Goal: Task Accomplishment & Management: Manage account settings

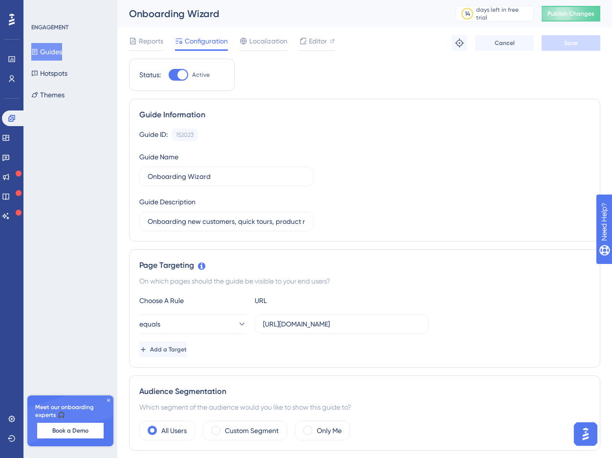
click at [17, 149] on div "Engagement Widgets Feedback Product Updates Knowledge Base AI Assistant" at bounding box center [12, 166] width 20 height 113
click at [10, 153] on link at bounding box center [6, 158] width 8 height 16
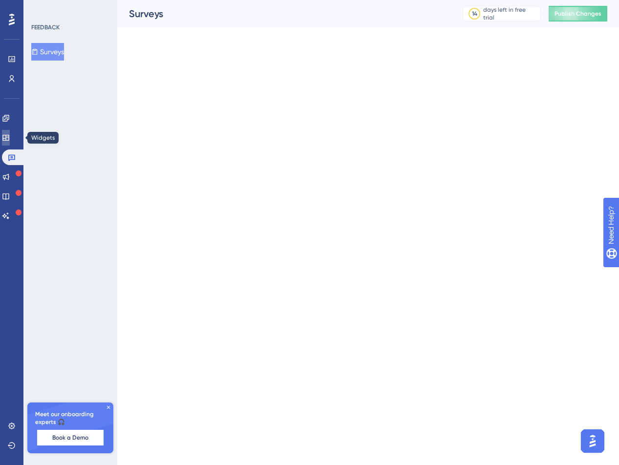
click at [10, 142] on link at bounding box center [6, 138] width 8 height 16
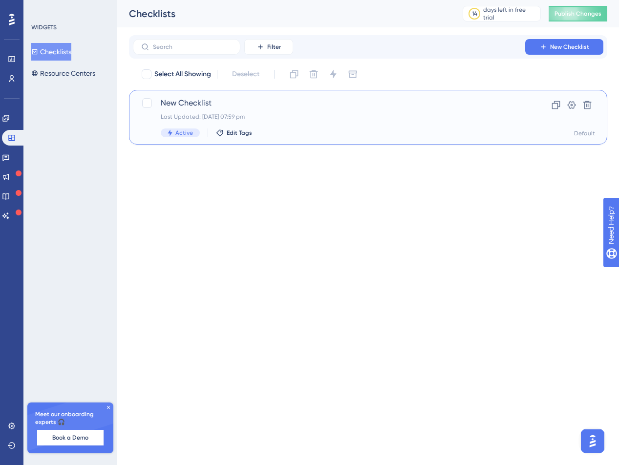
click at [213, 97] on span "New Checklist" at bounding box center [329, 103] width 337 height 12
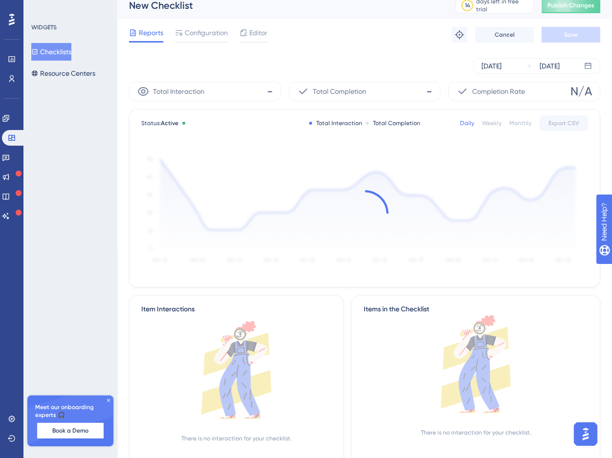
scroll to position [9, 0]
click at [198, 36] on span "Configuration" at bounding box center [206, 32] width 43 height 12
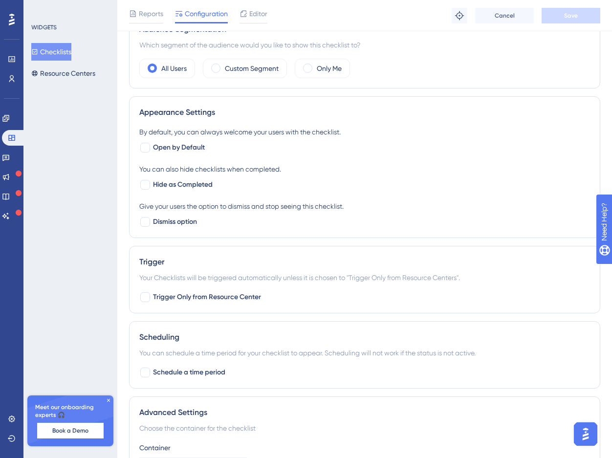
scroll to position [320, 0]
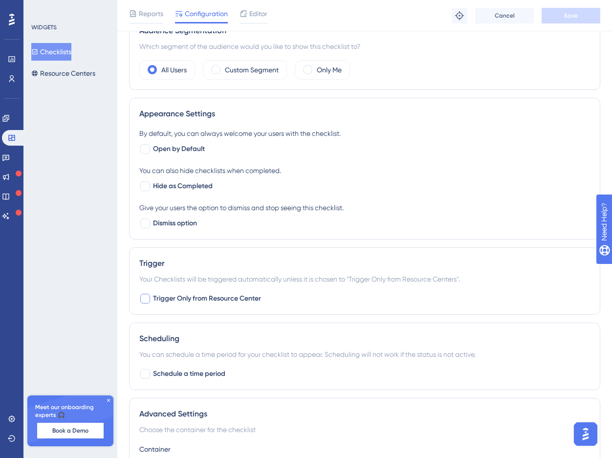
click at [203, 297] on span "Trigger Only from Resource Center" at bounding box center [207, 299] width 108 height 12
checkbox input "false"
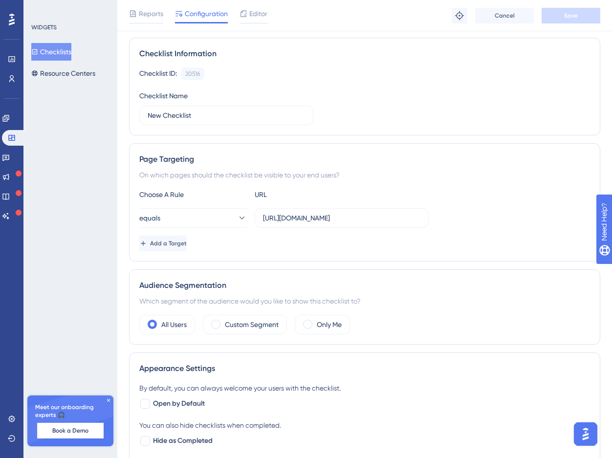
scroll to position [0, 0]
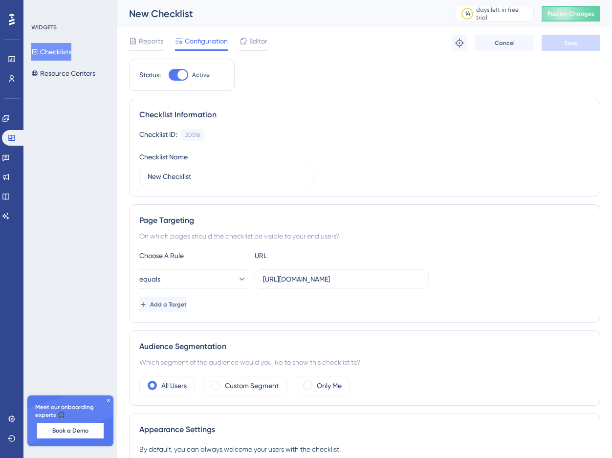
click at [71, 56] on button "Checklists" at bounding box center [51, 52] width 40 height 18
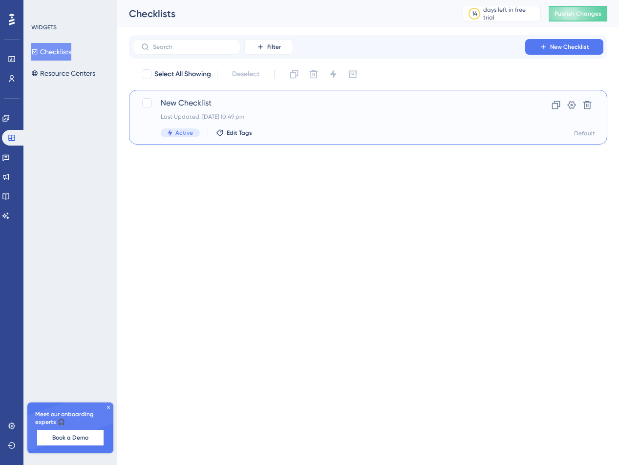
click at [180, 109] on div "New Checklist Last Updated: 16 Sept 2025 10:49 pm Active Edit Tags" at bounding box center [329, 117] width 337 height 40
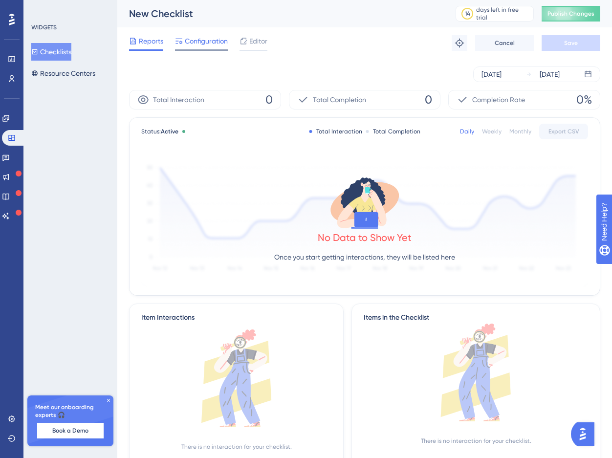
click at [205, 45] on span "Configuration" at bounding box center [206, 41] width 43 height 12
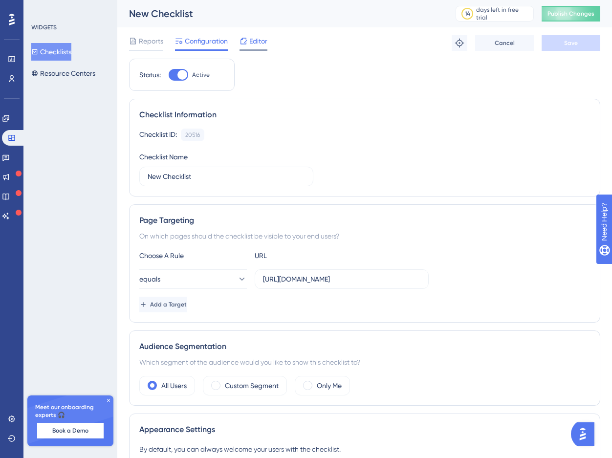
click at [256, 49] on div at bounding box center [254, 49] width 28 height 1
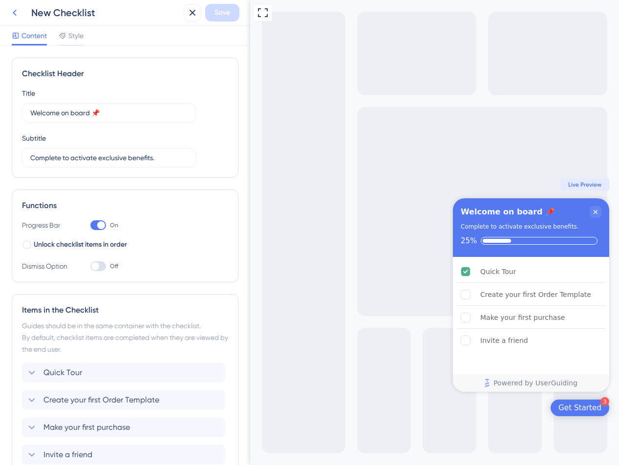
click at [13, 13] on icon at bounding box center [15, 13] width 12 height 12
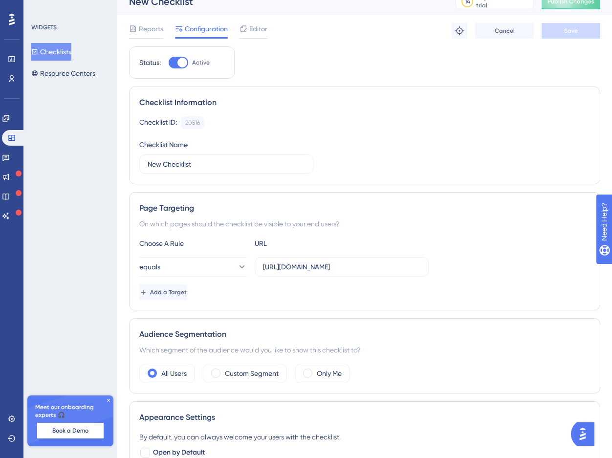
scroll to position [28, 0]
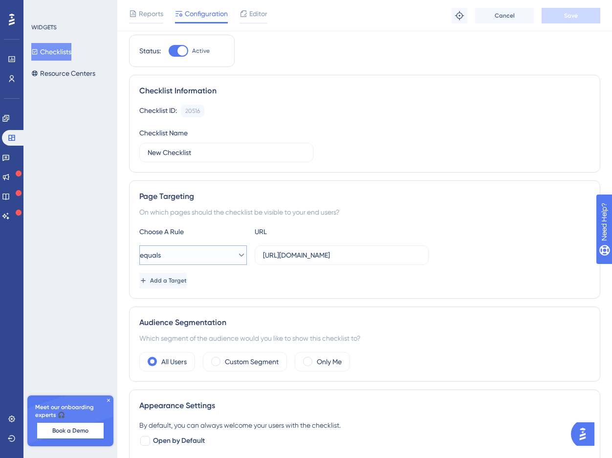
click at [219, 251] on button "equals" at bounding box center [193, 255] width 108 height 20
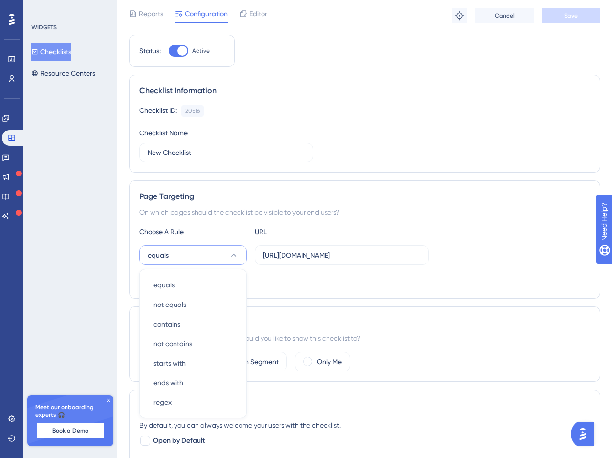
scroll to position [143, 0]
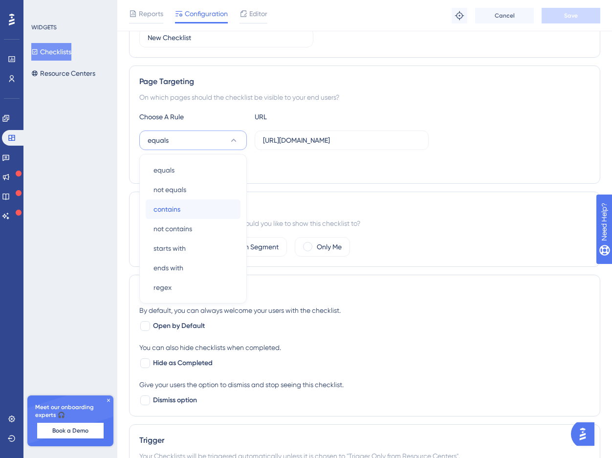
click at [194, 206] on div "contains contains" at bounding box center [193, 209] width 79 height 20
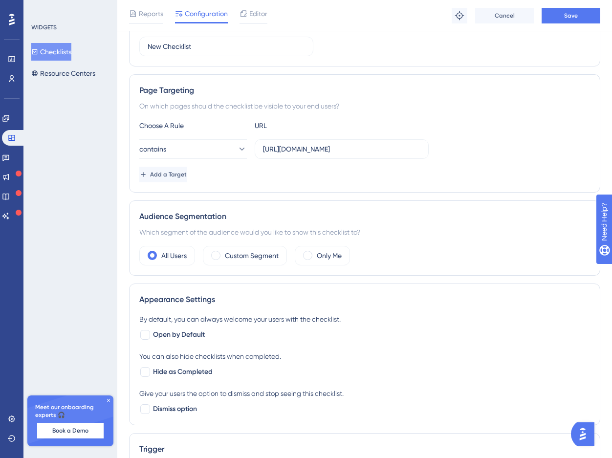
scroll to position [127, 0]
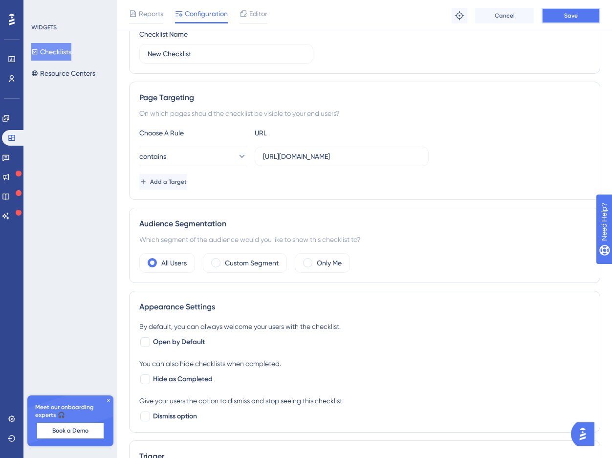
click at [557, 19] on button "Save" at bounding box center [571, 16] width 59 height 16
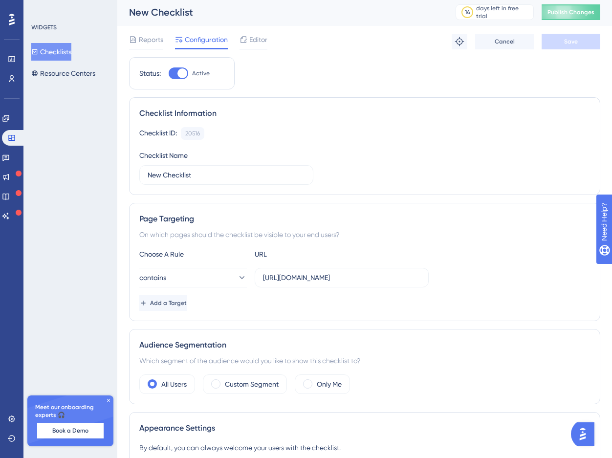
scroll to position [0, 0]
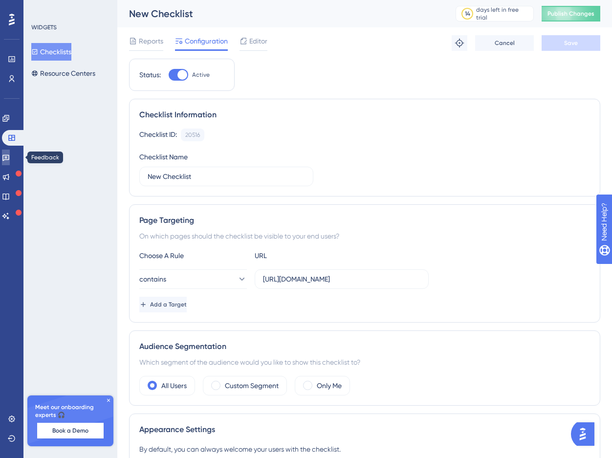
click at [10, 154] on icon at bounding box center [6, 158] width 8 height 8
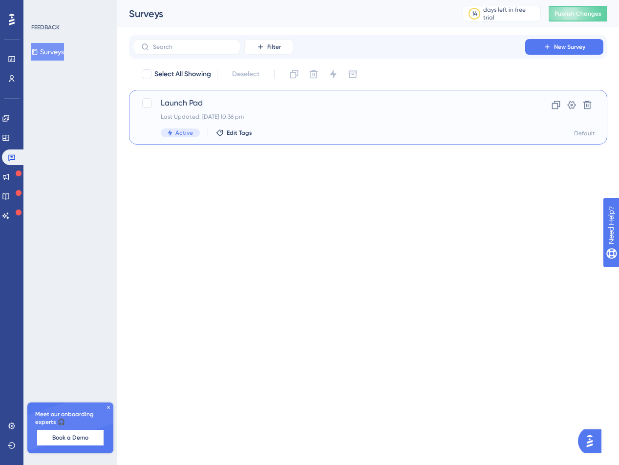
click at [197, 110] on div "Launch Pad Last Updated: 16 Sept 2025 10:36 pm Active Edit Tags" at bounding box center [329, 117] width 337 height 40
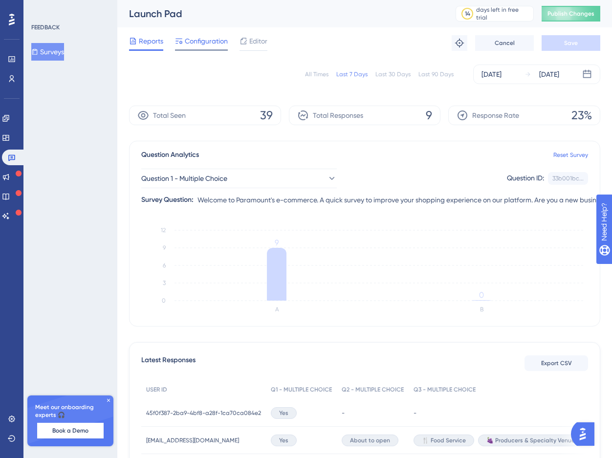
click at [194, 46] on span "Configuration" at bounding box center [206, 41] width 43 height 12
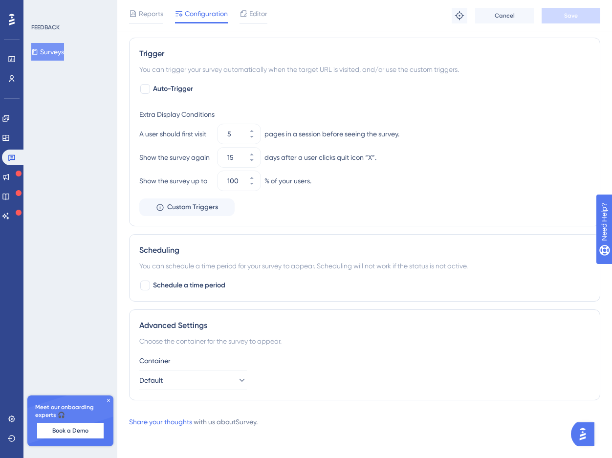
scroll to position [381, 0]
click at [80, 131] on div "FEEDBACK Surveys Meet our onboarding experts 🎧 Book a Demo Upgrade Plan" at bounding box center [70, 229] width 94 height 458
click at [12, 78] on icon at bounding box center [11, 78] width 5 height 7
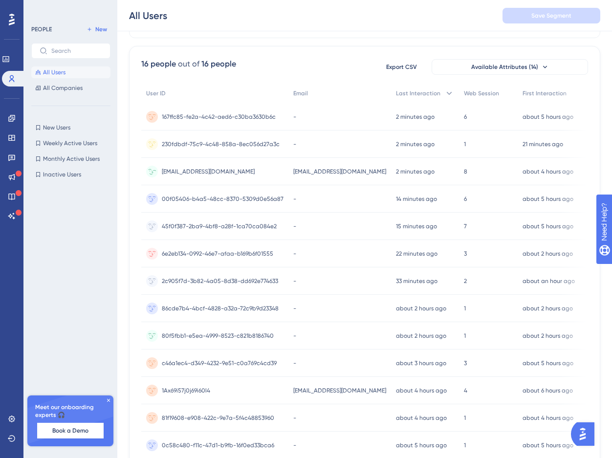
scroll to position [69, 0]
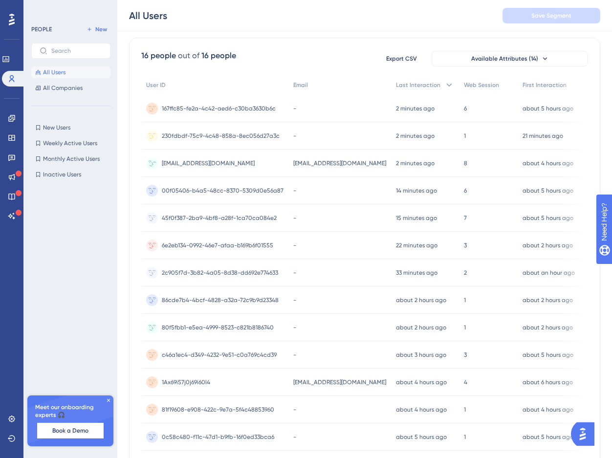
click at [222, 162] on span "[EMAIL_ADDRESS][DOMAIN_NAME]" at bounding box center [208, 163] width 93 height 8
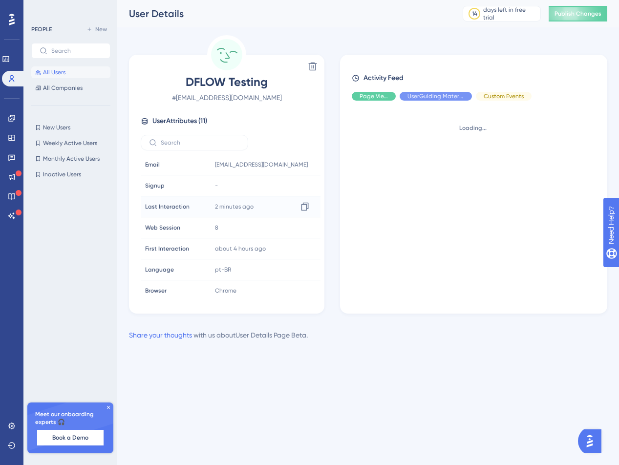
scroll to position [88, 0]
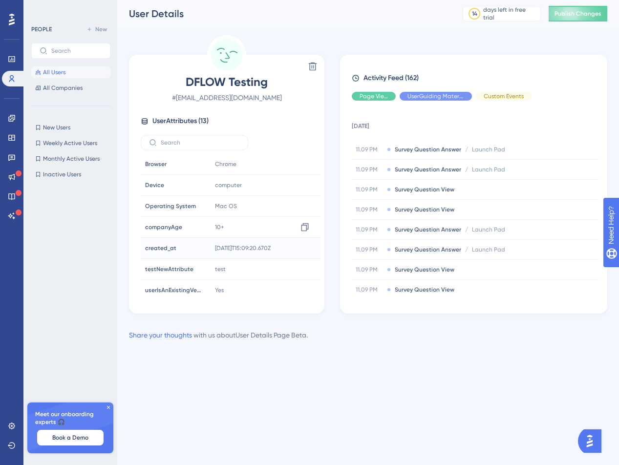
scroll to position [130, 0]
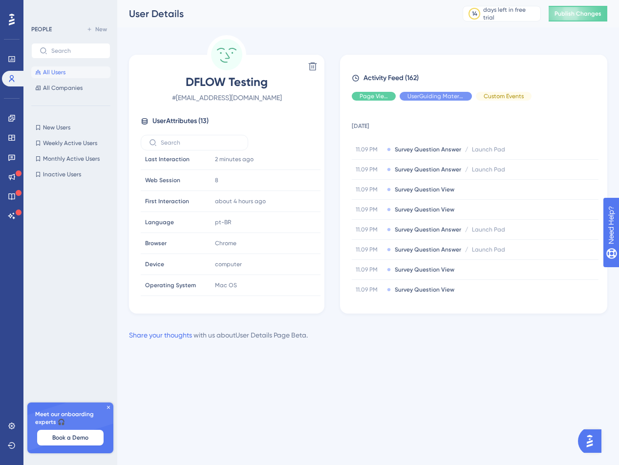
scroll to position [130, 0]
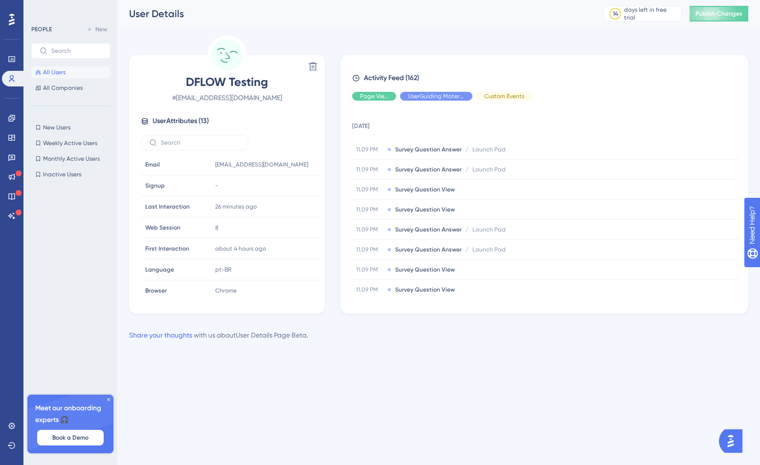
drag, startPoint x: 180, startPoint y: 97, endPoint x: 280, endPoint y: 100, distance: 100.3
click at [280, 100] on span "# test-dflow@pitchagency.com.au" at bounding box center [227, 98] width 172 height 12
copy span "test-dflow@pitchagency.com.au"
click at [17, 117] on link at bounding box center [12, 118] width 20 height 16
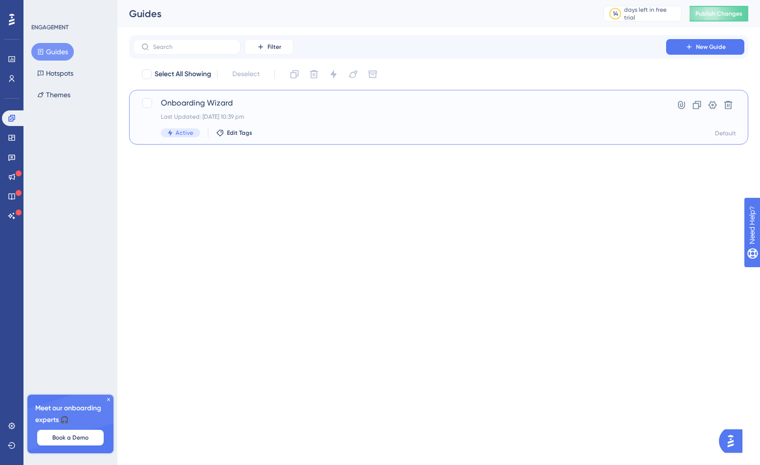
click at [227, 109] on span "Onboarding Wizard" at bounding box center [399, 103] width 477 height 12
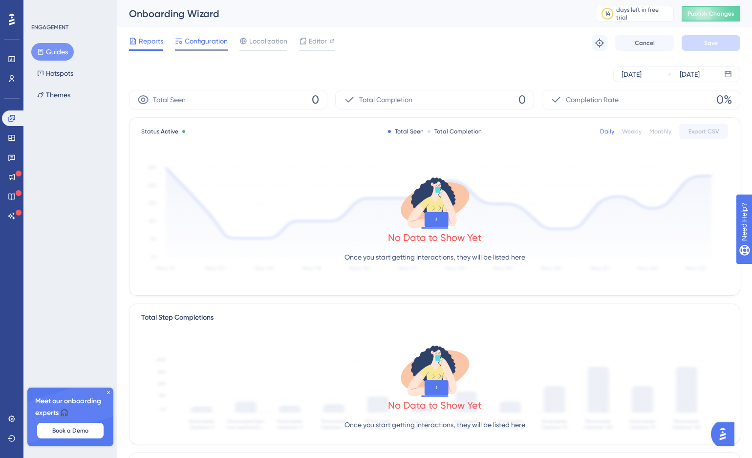
click at [196, 46] on span "Configuration" at bounding box center [206, 41] width 43 height 12
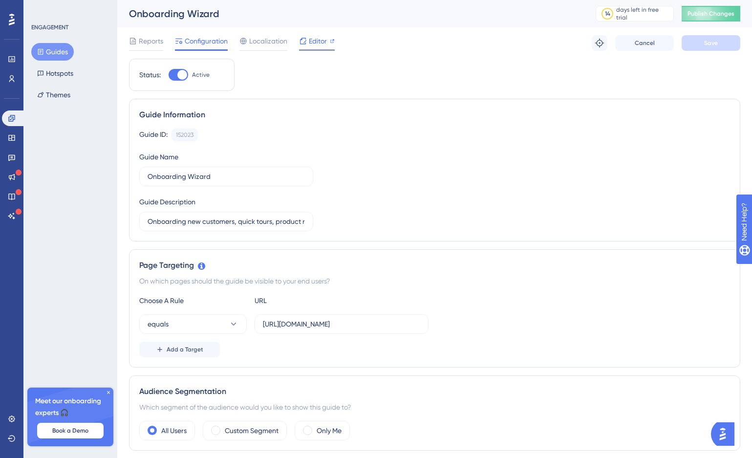
click at [320, 44] on span "Editor" at bounding box center [318, 41] width 18 height 12
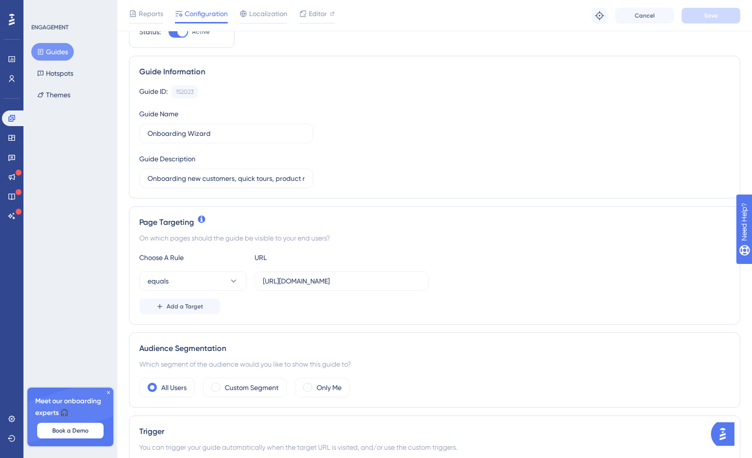
scroll to position [46, 0]
click at [307, 19] on div "Editor" at bounding box center [317, 14] width 36 height 12
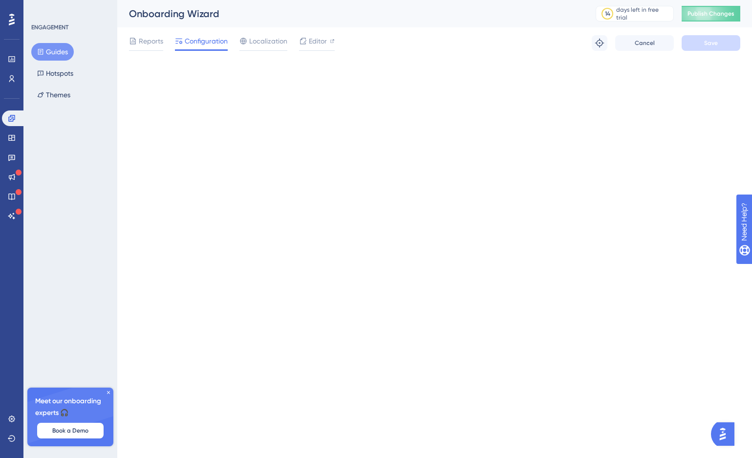
scroll to position [0, 0]
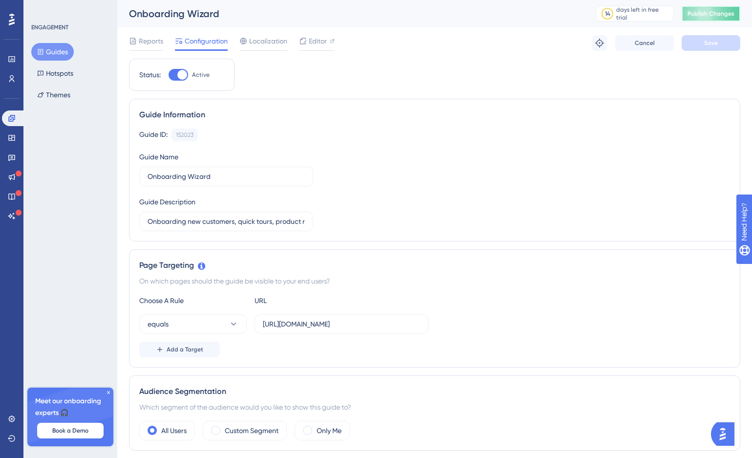
click at [705, 11] on span "Publish Changes" at bounding box center [711, 14] width 47 height 8
click at [14, 152] on link at bounding box center [12, 158] width 20 height 16
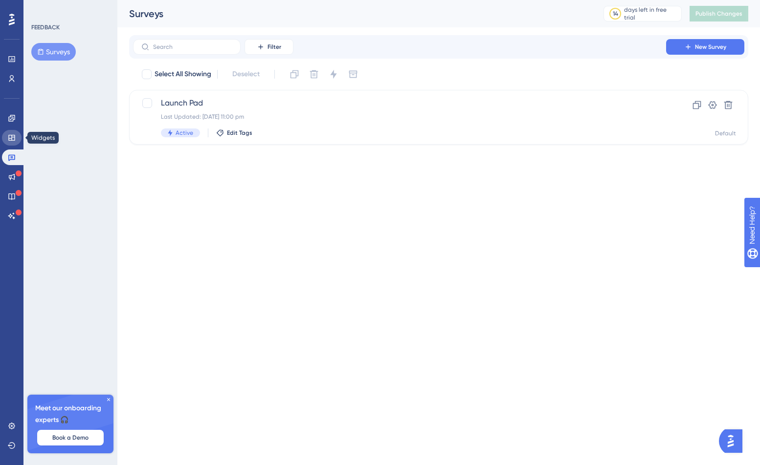
click at [15, 142] on link at bounding box center [12, 138] width 20 height 16
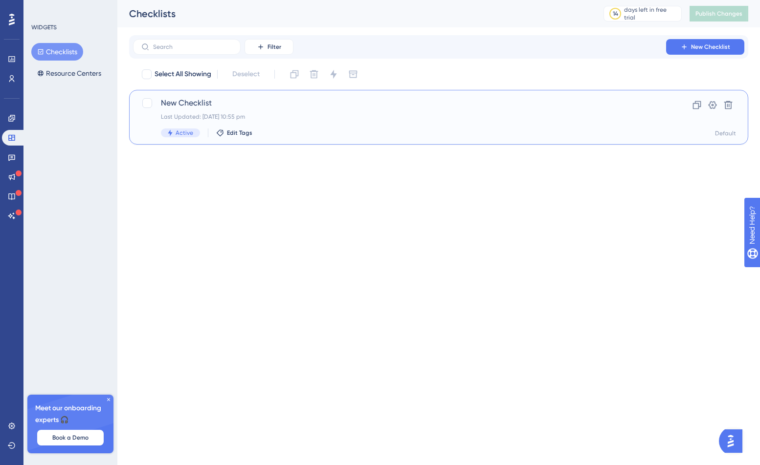
click at [182, 108] on span "New Checklist" at bounding box center [399, 103] width 477 height 12
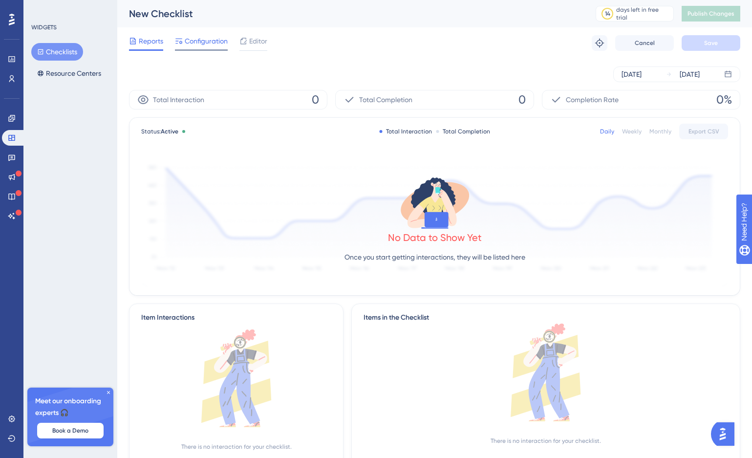
click at [203, 44] on span "Configuration" at bounding box center [206, 41] width 43 height 12
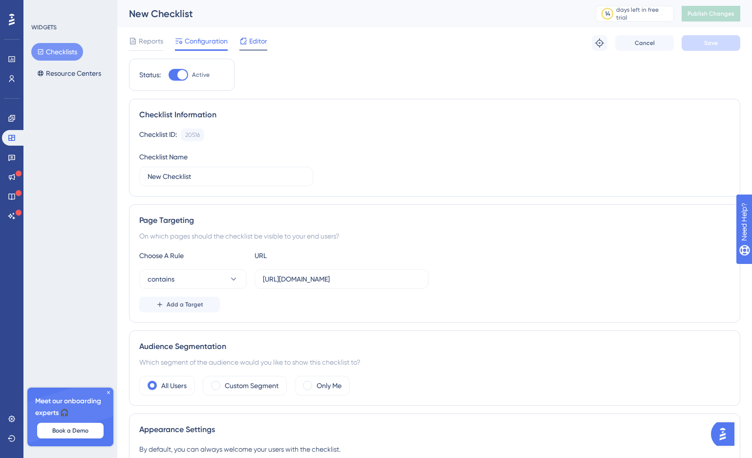
click at [249, 41] on div "Editor" at bounding box center [254, 41] width 28 height 12
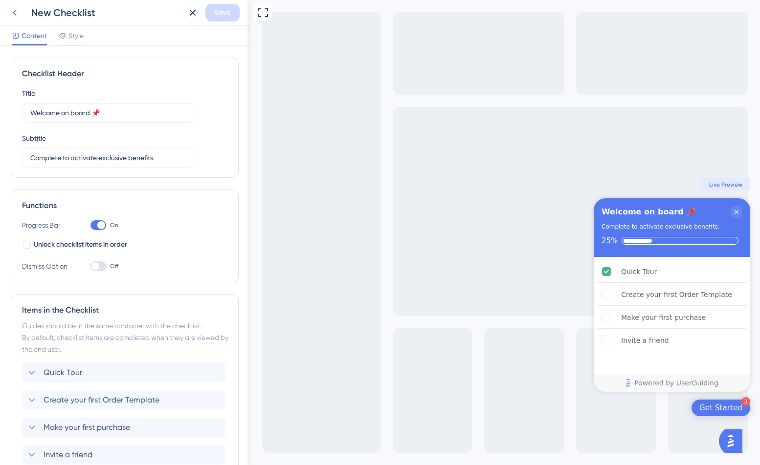
click at [11, 14] on icon at bounding box center [15, 13] width 12 height 12
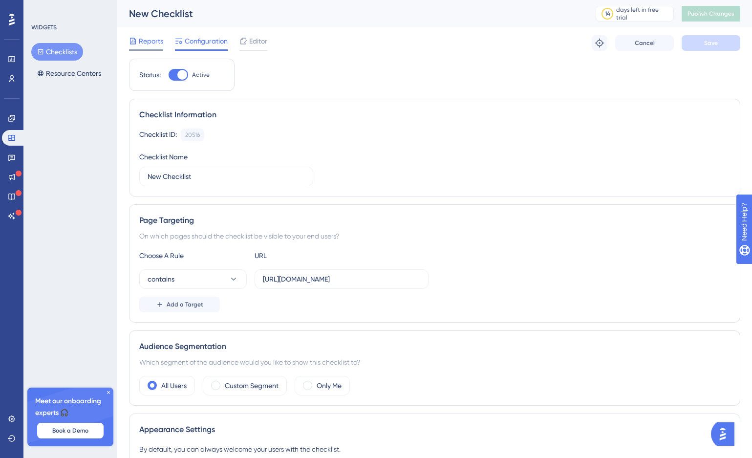
click at [151, 39] on span "Reports" at bounding box center [151, 41] width 24 height 12
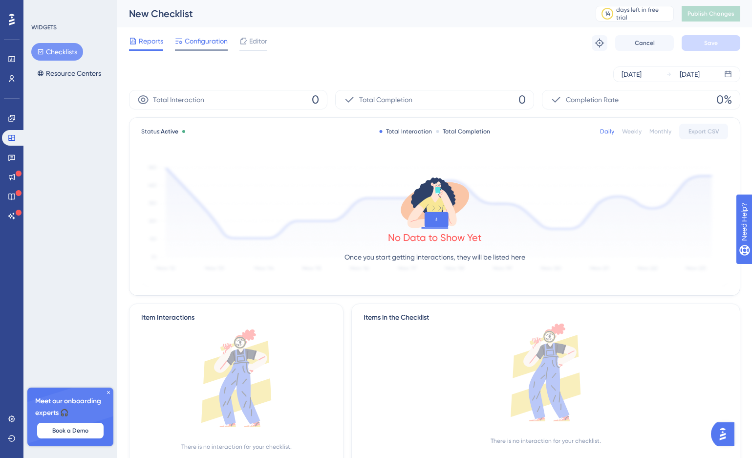
click at [192, 41] on span "Configuration" at bounding box center [206, 41] width 43 height 12
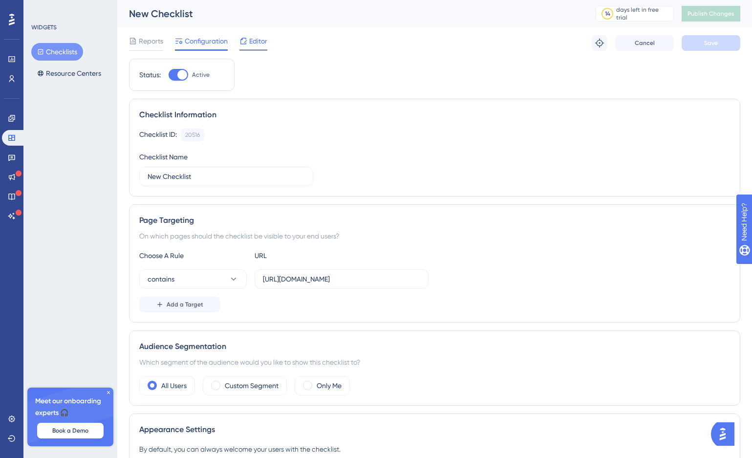
click at [244, 48] on div "Editor" at bounding box center [254, 43] width 28 height 16
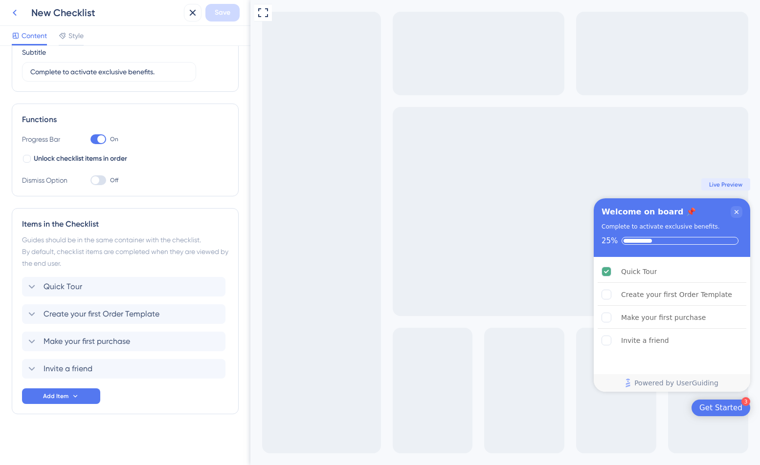
click at [14, 18] on icon at bounding box center [15, 13] width 12 height 12
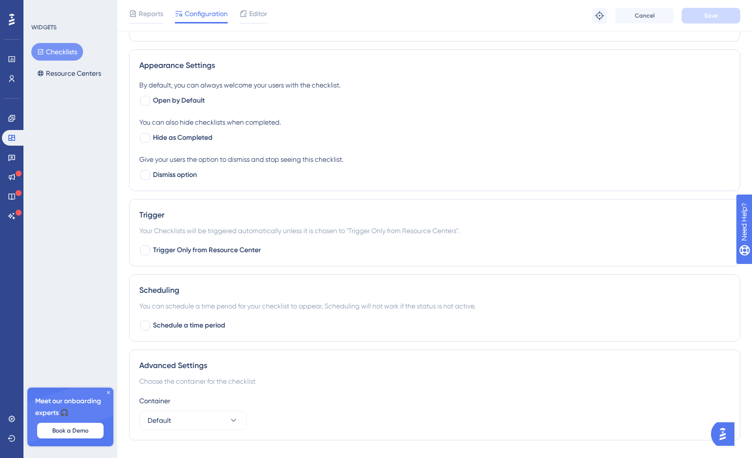
scroll to position [370, 0]
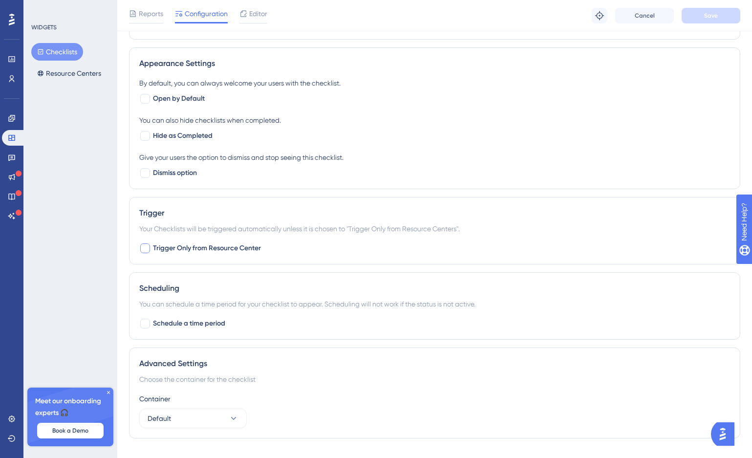
click at [184, 245] on span "Trigger Only from Resource Center" at bounding box center [207, 248] width 108 height 12
checkbox input "false"
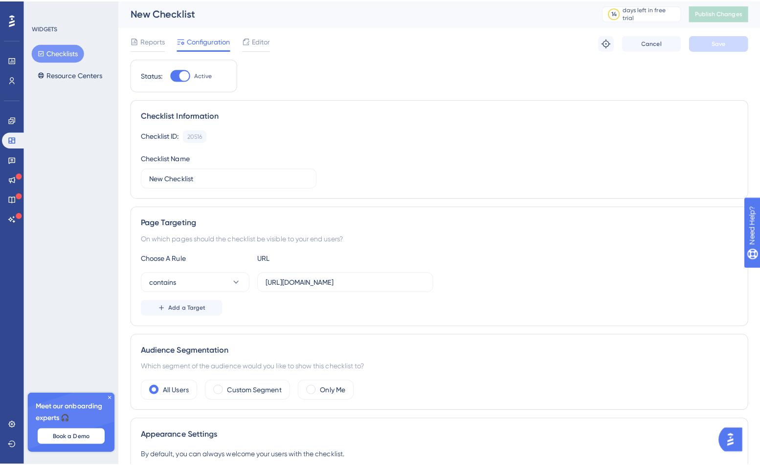
scroll to position [0, 0]
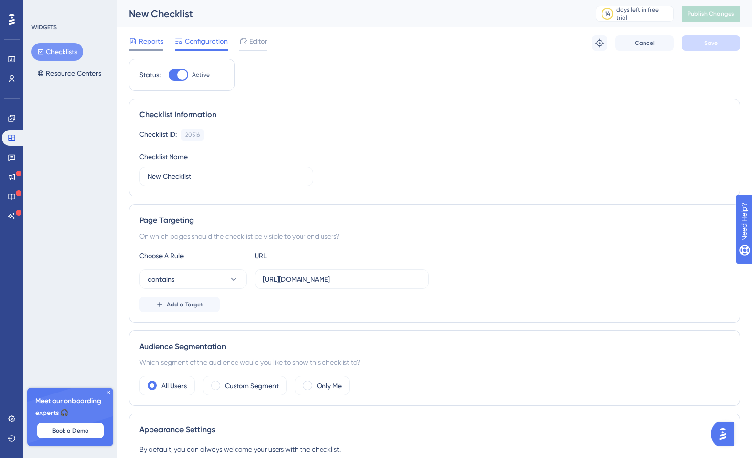
click at [156, 46] on span "Reports" at bounding box center [151, 41] width 24 height 12
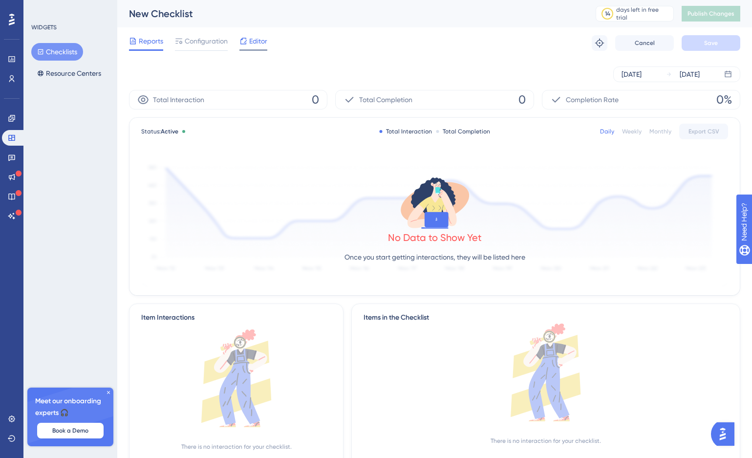
click at [254, 42] on span "Editor" at bounding box center [258, 41] width 18 height 12
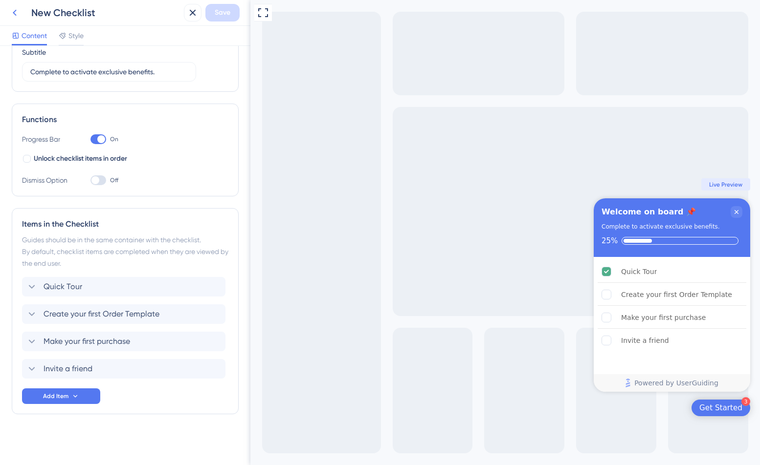
click at [13, 7] on icon at bounding box center [15, 13] width 12 height 12
